Goal: Check status: Check status

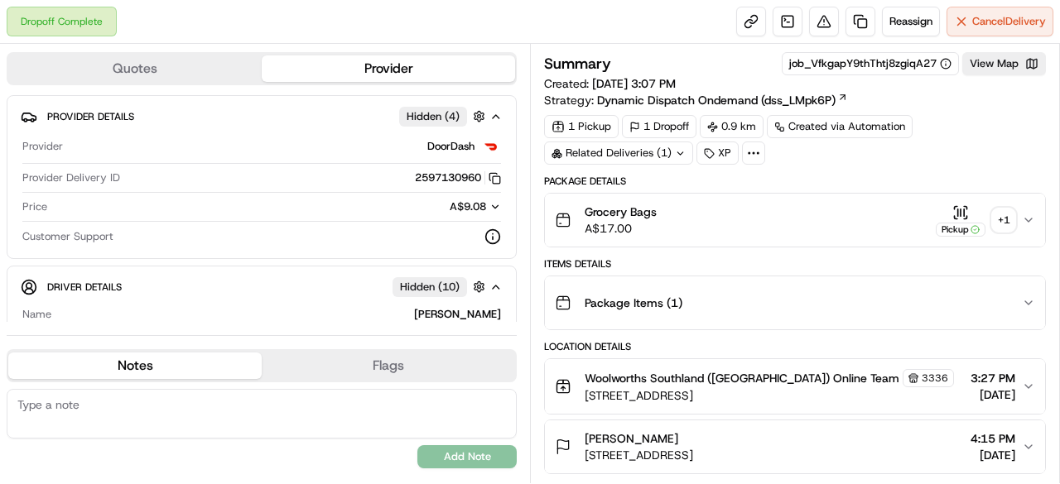
click at [1004, 217] on div "+ 1" at bounding box center [1003, 220] width 23 height 23
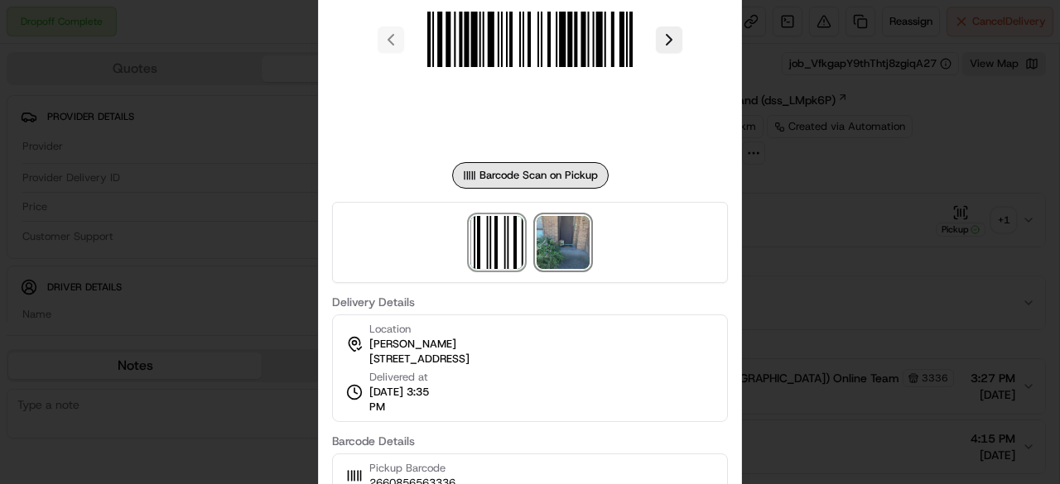
click at [557, 249] on img at bounding box center [563, 242] width 53 height 53
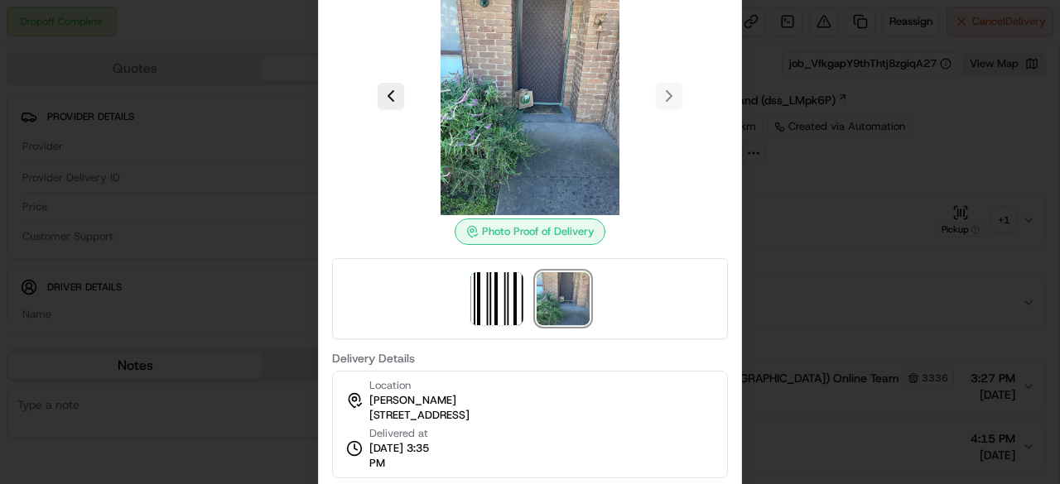
click at [799, 235] on div at bounding box center [530, 242] width 1060 height 484
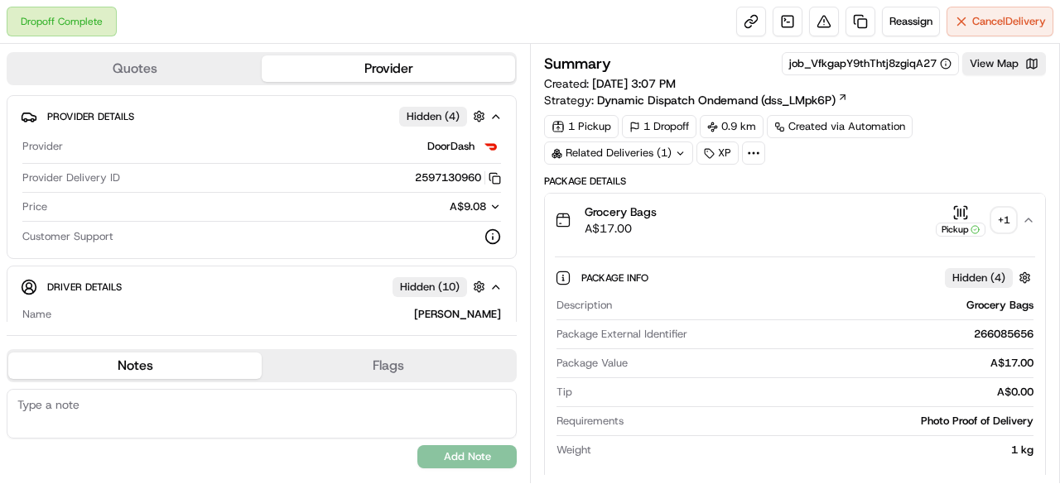
click at [1005, 214] on div "+ 1" at bounding box center [1003, 220] width 23 height 23
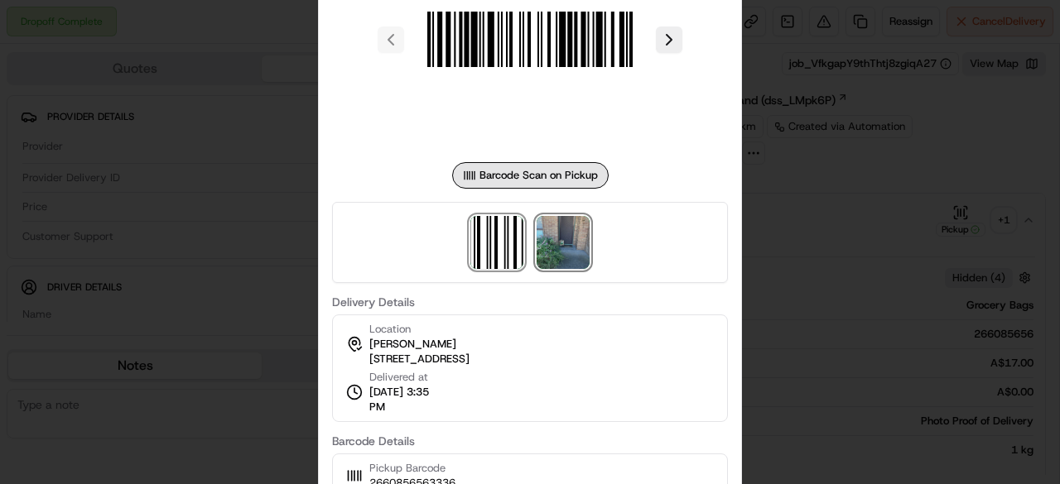
click at [563, 231] on img at bounding box center [563, 242] width 53 height 53
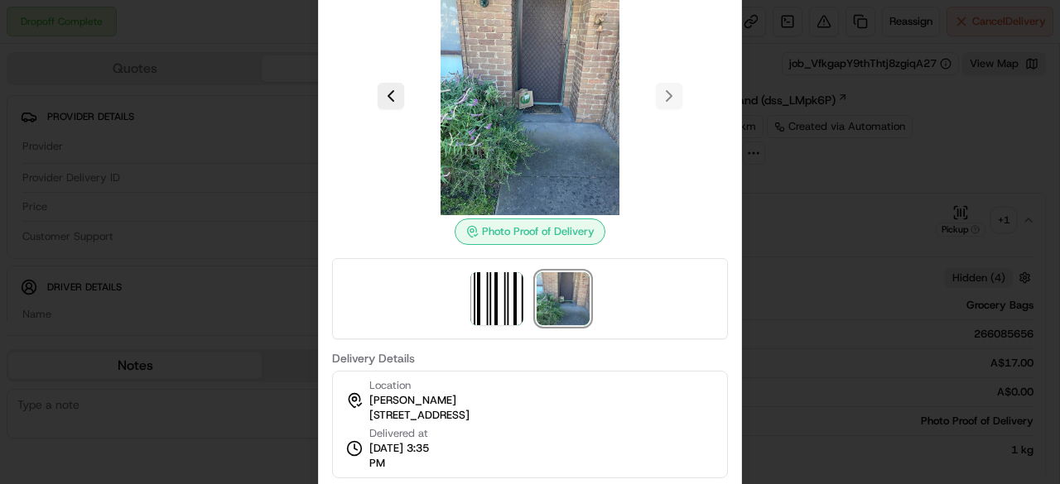
click at [666, 97] on div at bounding box center [530, 96] width 396 height 239
click at [384, 100] on button at bounding box center [391, 96] width 27 height 27
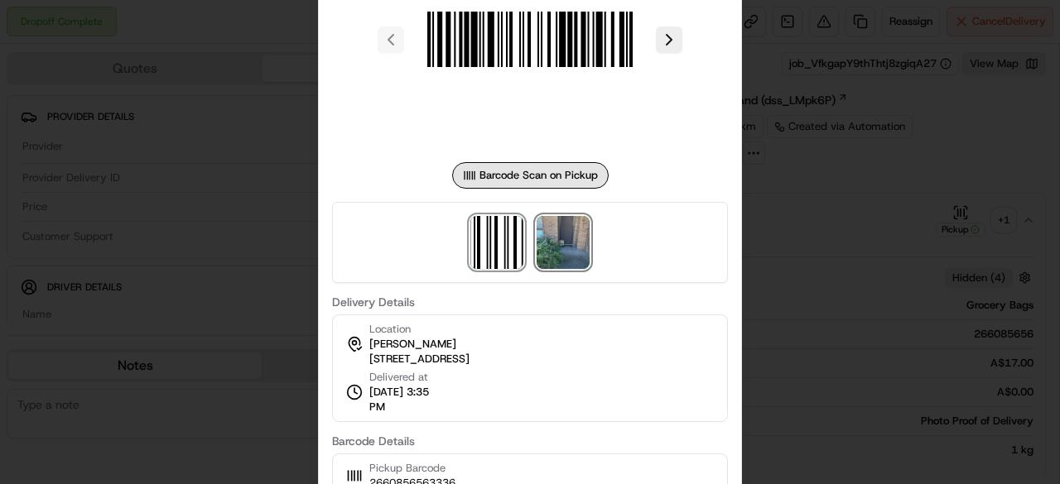
drag, startPoint x: 567, startPoint y: 247, endPoint x: 576, endPoint y: 232, distance: 17.5
click at [567, 246] on img at bounding box center [563, 242] width 53 height 53
